Goal: Check status: Check status

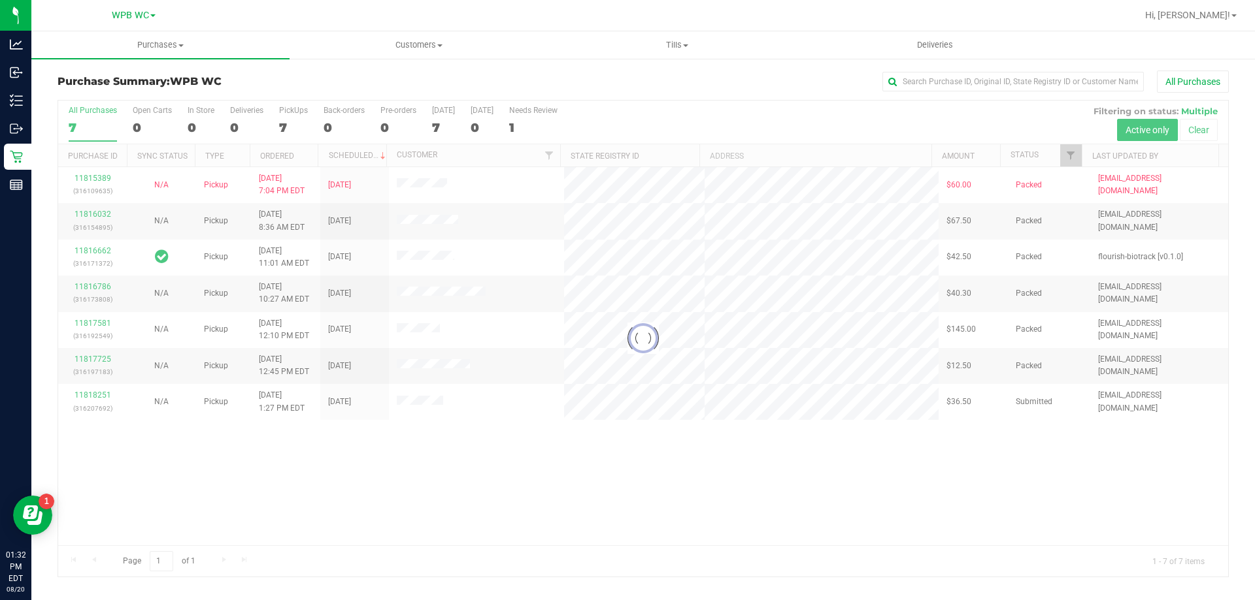
click at [508, 475] on div at bounding box center [643, 339] width 1170 height 476
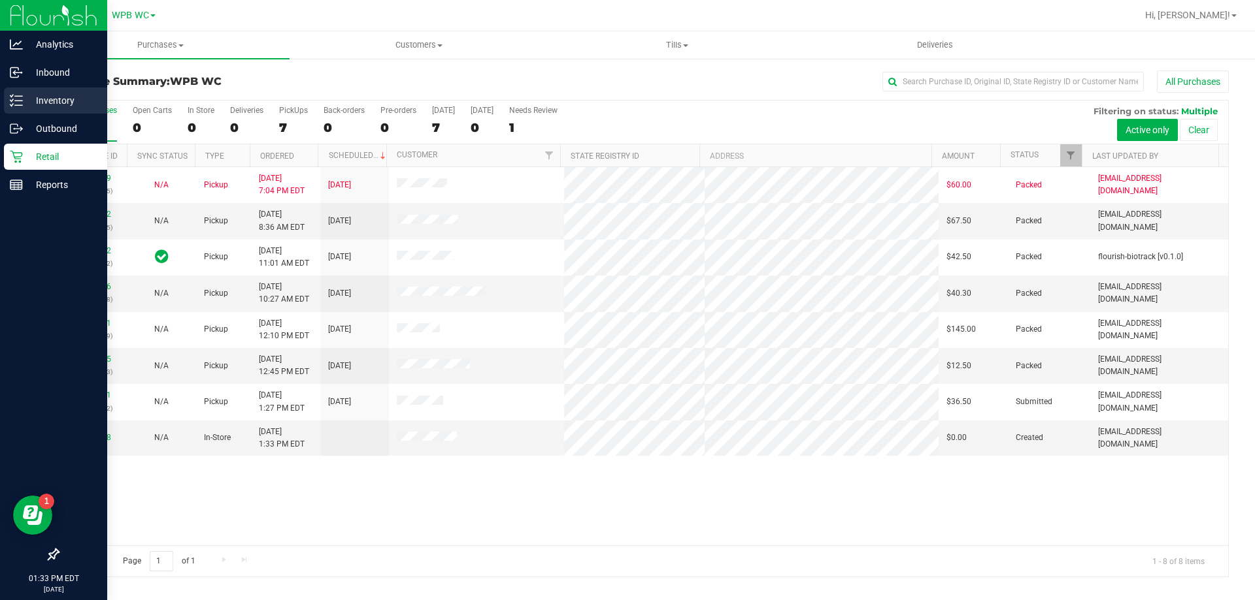
click at [22, 99] on icon at bounding box center [16, 100] width 13 height 13
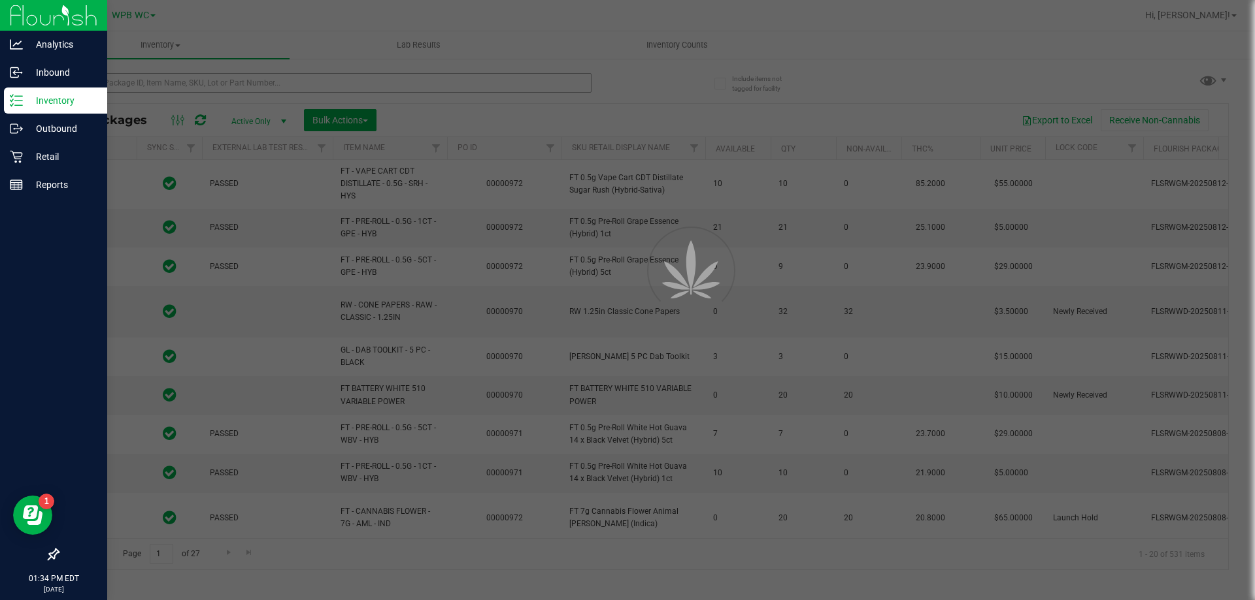
click at [279, 85] on div at bounding box center [627, 300] width 1255 height 600
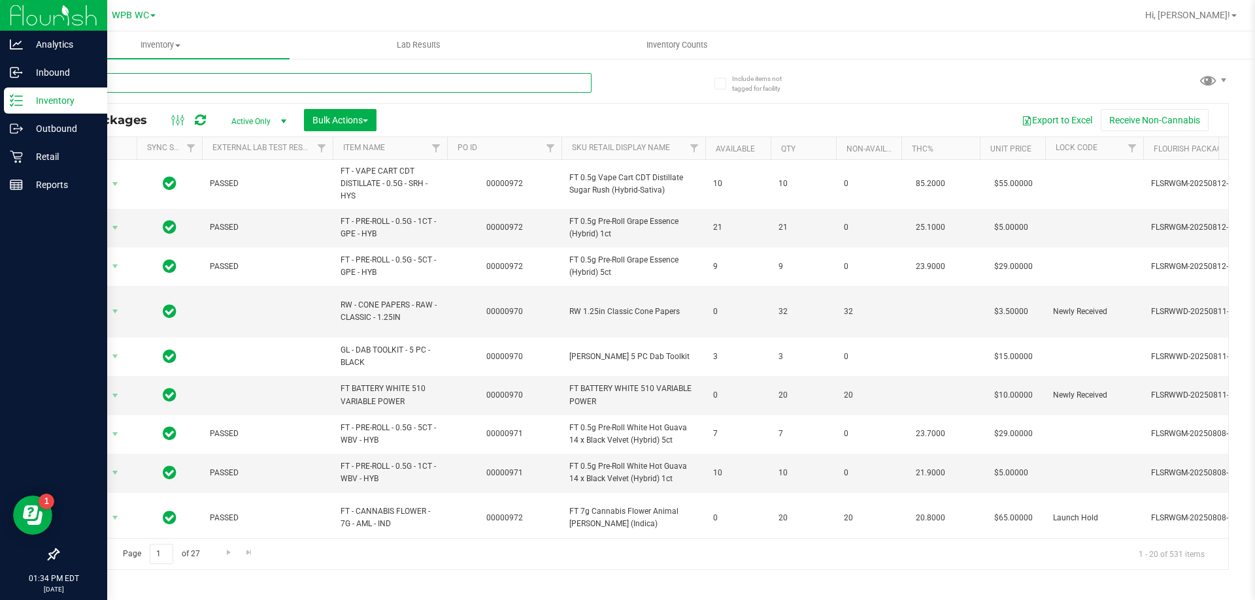
click at [271, 86] on input "text" at bounding box center [325, 83] width 534 height 20
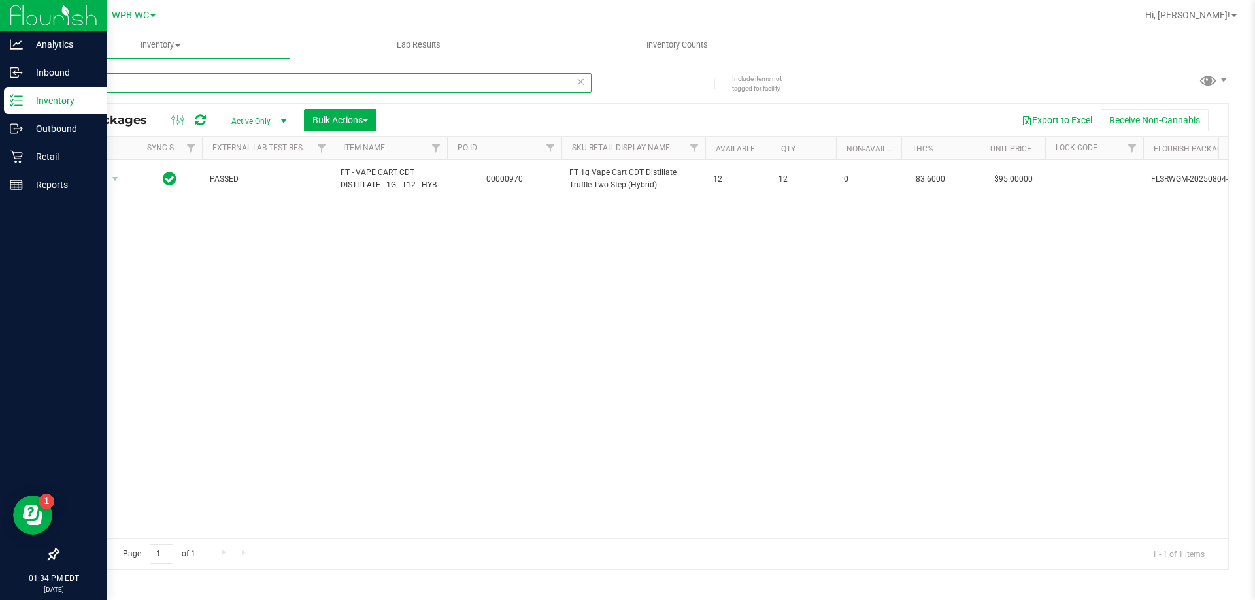
type input "t12"
click at [428, 316] on div "Action Action Adjust qty Create package Edit attributes Global inventory Locate…" at bounding box center [643, 349] width 1170 height 378
click at [20, 153] on icon at bounding box center [16, 157] width 12 height 12
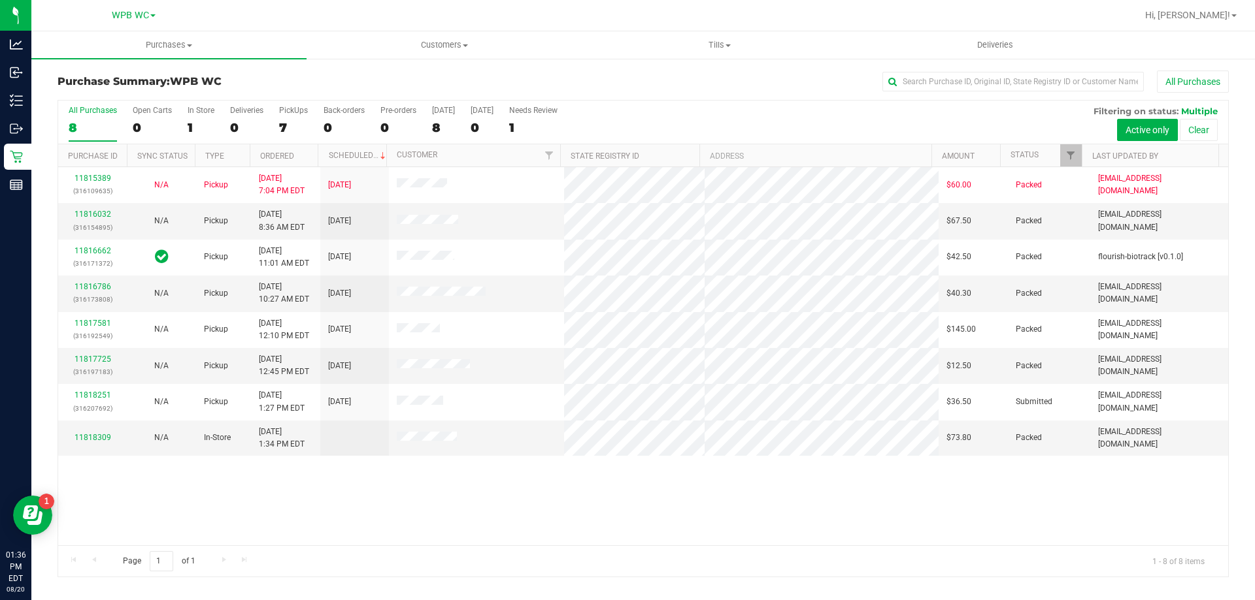
click at [576, 482] on div "11815389 (316109635) N/A Pickup [DATE] 7:04 PM EDT 8/20/2025 $60.00 Packed [EMA…" at bounding box center [643, 356] width 1170 height 378
click at [589, 504] on div "11815389 (316109635) N/A Pickup [DATE] 7:04 PM EDT 8/20/2025 $60.00 Packed [EMA…" at bounding box center [643, 356] width 1170 height 378
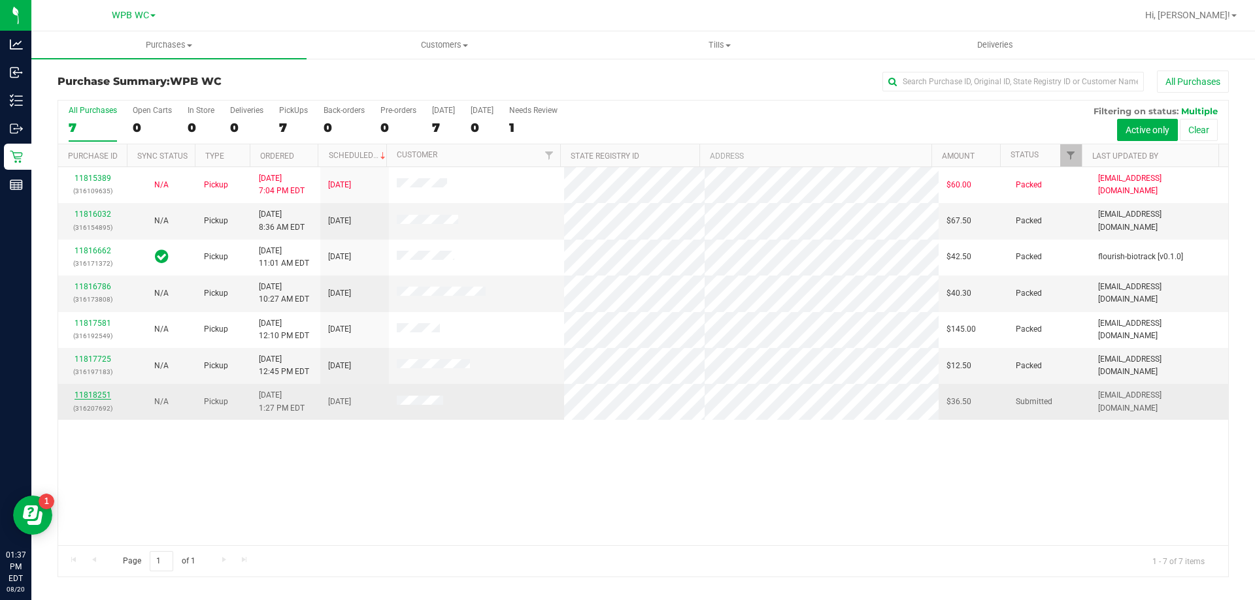
click at [91, 395] on link "11818251" at bounding box center [92, 395] width 37 height 9
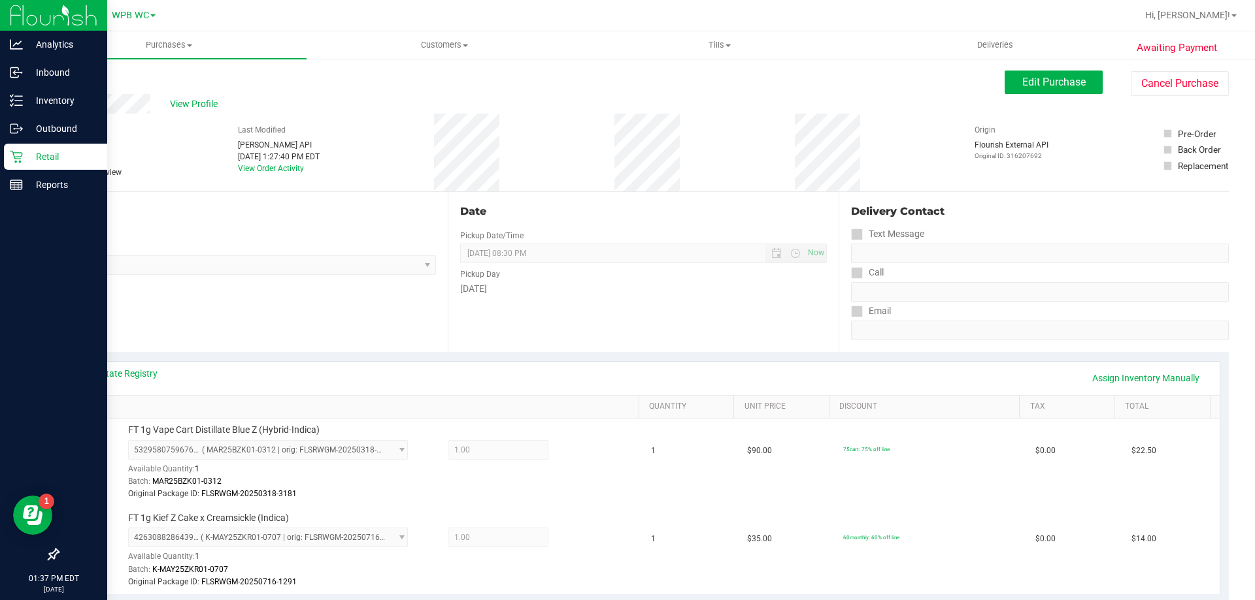
click at [26, 165] on div "Retail" at bounding box center [55, 157] width 103 height 26
